Goal: Transaction & Acquisition: Purchase product/service

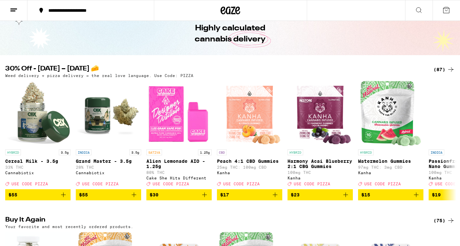
click at [441, 68] on div "(87)" at bounding box center [444, 70] width 21 height 8
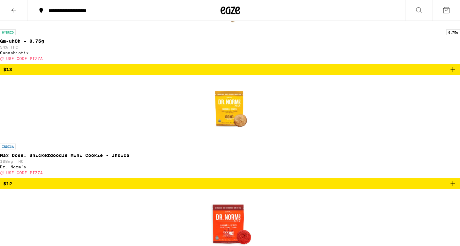
scroll to position [1862, 0]
